Goal: Information Seeking & Learning: Learn about a topic

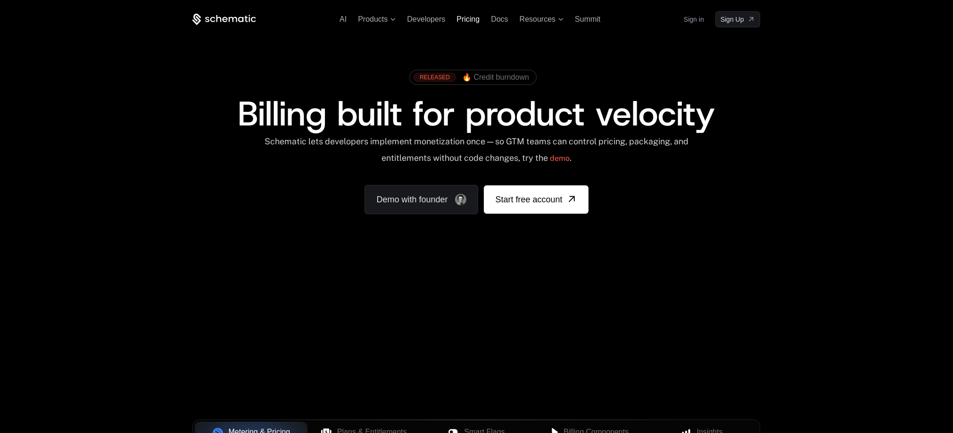
click at [460, 17] on span "Pricing" at bounding box center [468, 19] width 23 height 8
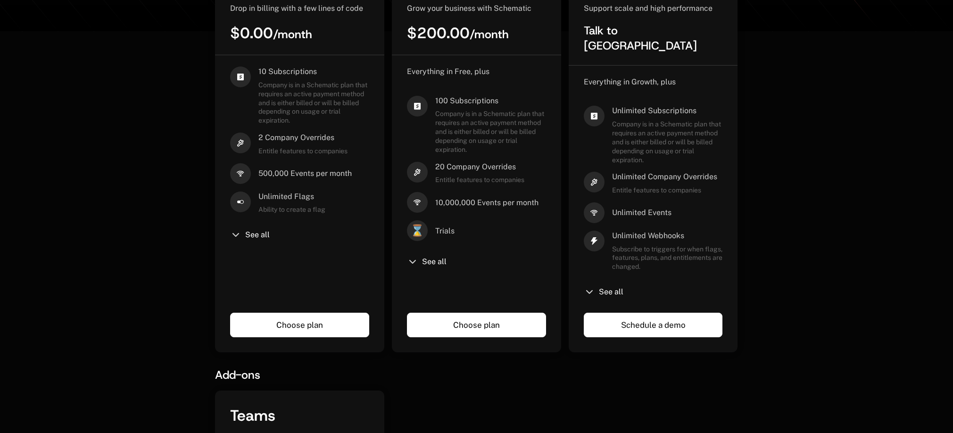
scroll to position [306, 0]
click at [595, 286] on icon at bounding box center [589, 291] width 11 height 11
click at [594, 286] on icon at bounding box center [589, 291] width 11 height 11
click at [588, 286] on icon at bounding box center [589, 291] width 11 height 11
click at [623, 286] on div "See all" at bounding box center [653, 291] width 139 height 11
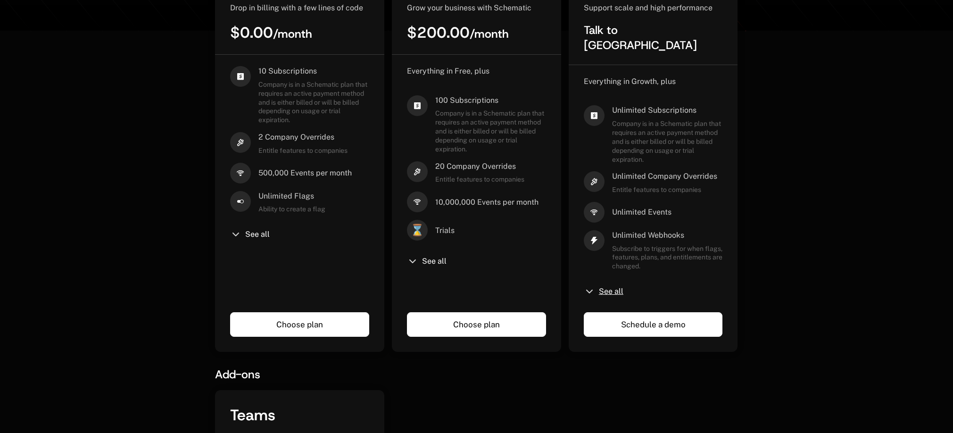
click at [610, 288] on span "See all" at bounding box center [611, 292] width 25 height 8
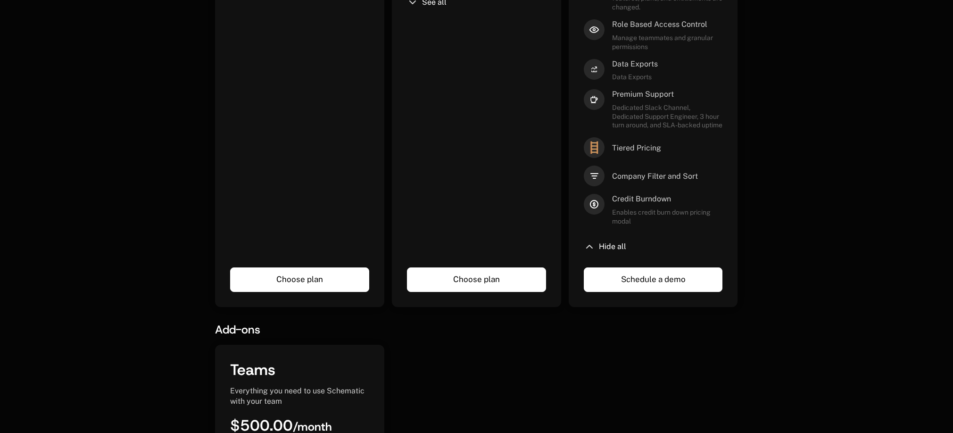
scroll to position [643, 0]
